Goal: Task Accomplishment & Management: Manage account settings

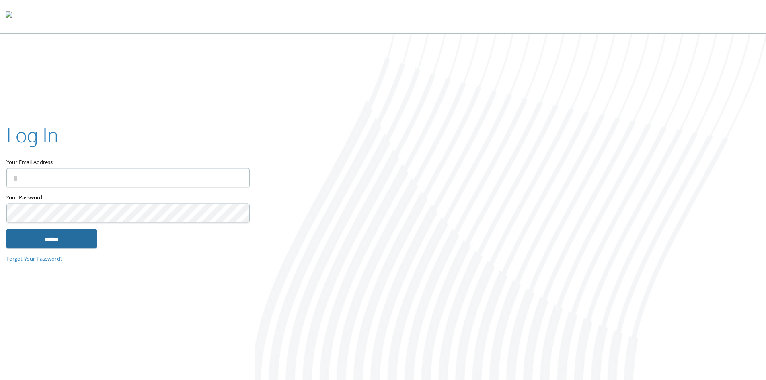
type input "**********"
click at [77, 235] on input "******" at bounding box center [51, 238] width 90 height 19
type input "**********"
click at [71, 244] on input "******" at bounding box center [51, 238] width 90 height 19
